Goal: Task Accomplishment & Management: Complete application form

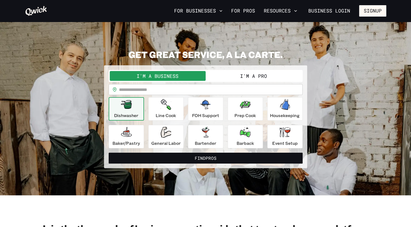
click at [262, 77] on button "I'm a Pro" at bounding box center [254, 76] width 96 height 10
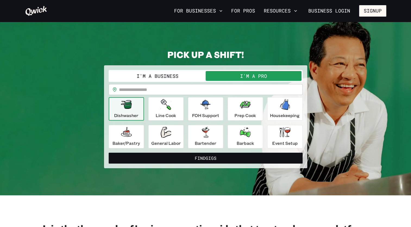
click at [144, 90] on input "text" at bounding box center [211, 89] width 184 height 11
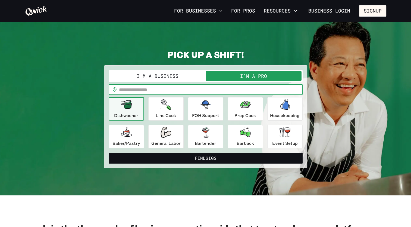
type input "*****"
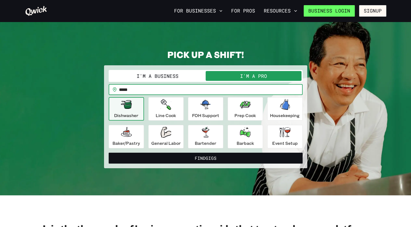
click at [345, 11] on link "Business Login" at bounding box center [329, 10] width 51 height 11
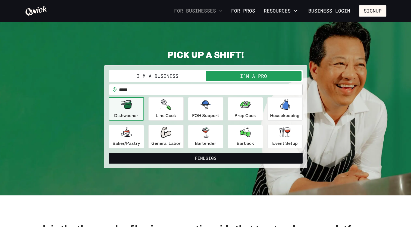
click at [224, 12] on icon "button" at bounding box center [220, 10] width 5 height 5
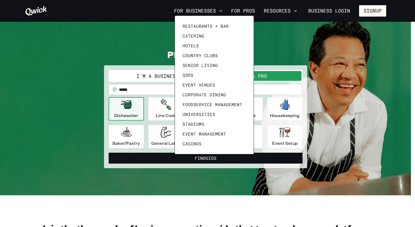
click at [271, 18] on div at bounding box center [207, 113] width 415 height 227
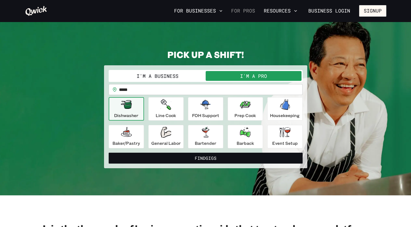
click at [250, 13] on link "For Pros" at bounding box center [243, 10] width 28 height 9
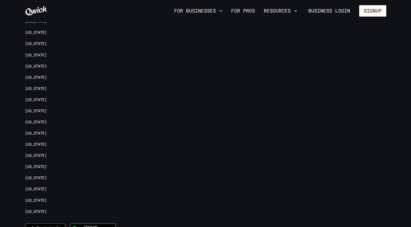
scroll to position [1233, 0]
